Goal: Task Accomplishment & Management: Manage account settings

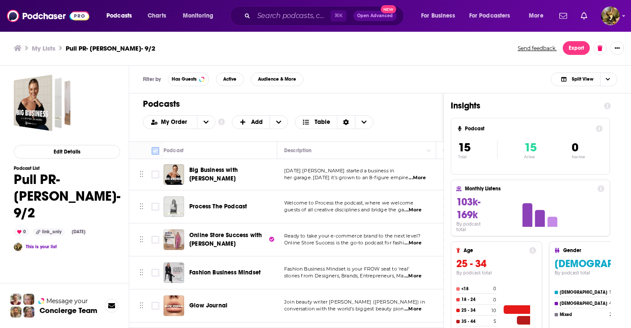
click at [153, 148] on input "Toggle select all" at bounding box center [155, 151] width 8 height 8
checkbox input "true"
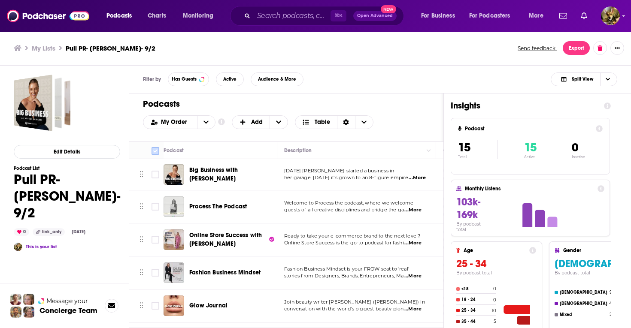
checkbox input "true"
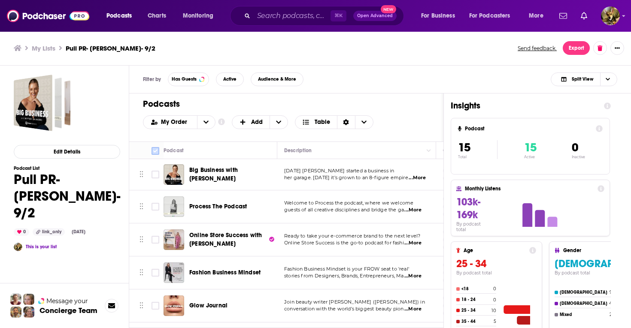
checkbox input "true"
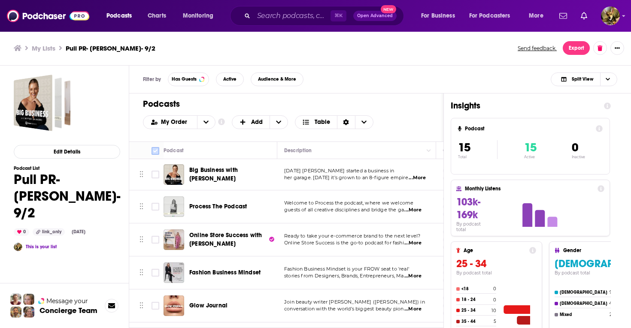
checkbox input "true"
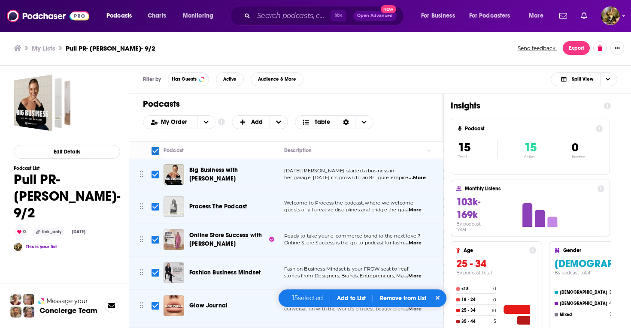
click at [154, 149] on input "Toggle select all" at bounding box center [155, 151] width 8 height 8
checkbox input "false"
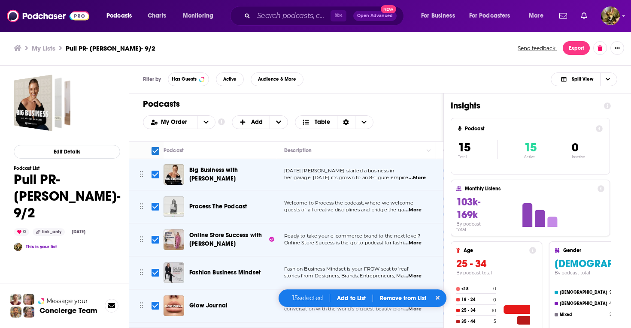
checkbox input "false"
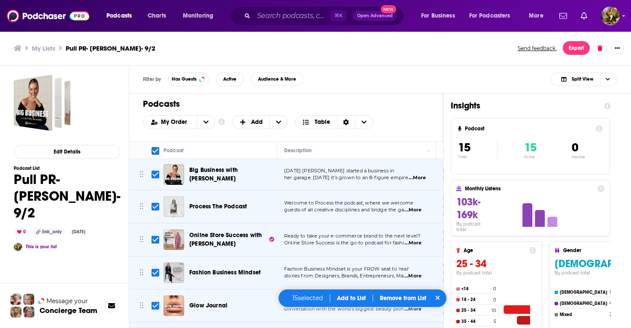
checkbox input "false"
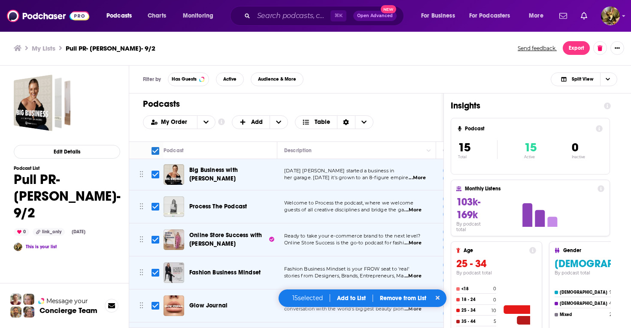
checkbox input "false"
